Goal: Information Seeking & Learning: Find specific fact

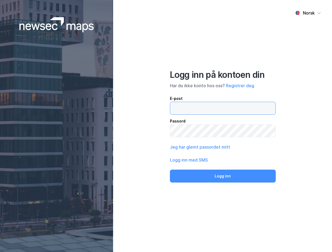
type input "[EMAIL_ADDRESS][DOMAIN_NAME]"
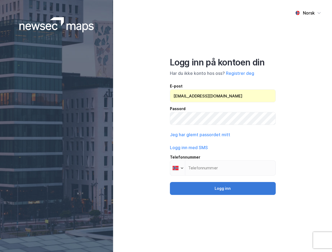
click at [224, 188] on button "Logg inn" at bounding box center [223, 188] width 106 height 13
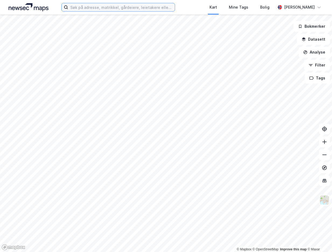
click at [102, 6] on input at bounding box center [121, 7] width 107 height 8
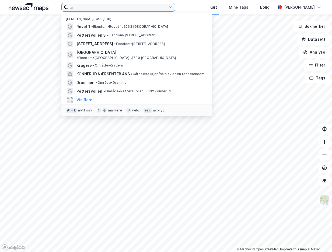
type input "a"
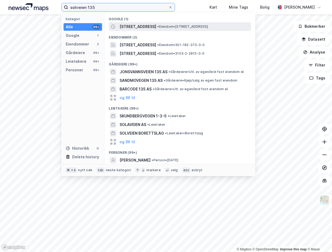
type input "solveien 135"
click at [139, 27] on span "[STREET_ADDRESS]" at bounding box center [138, 26] width 37 height 6
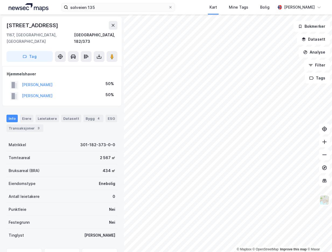
scroll to position [46, 0]
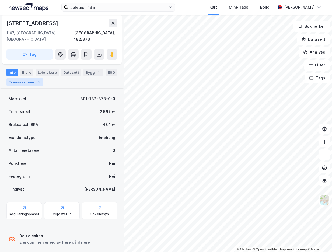
click at [26, 79] on div "Transaksjoner 3" at bounding box center [24, 82] width 37 height 8
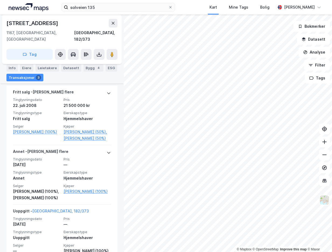
scroll to position [148, 0]
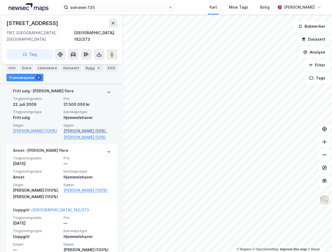
click at [79, 128] on link "[PERSON_NAME] (50%)," at bounding box center [87, 131] width 47 height 6
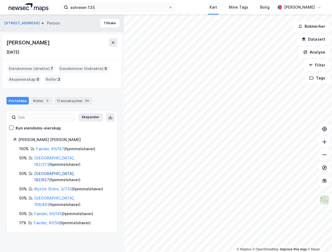
click at [46, 171] on link "[GEOGRAPHIC_DATA], 182/627" at bounding box center [54, 176] width 40 height 11
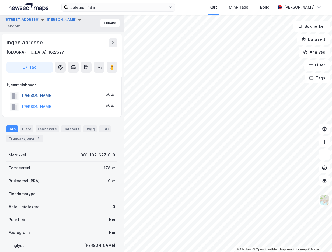
click at [0, 0] on button "[PERSON_NAME]" at bounding box center [0, 0] width 0 height 0
